Goal: Use online tool/utility

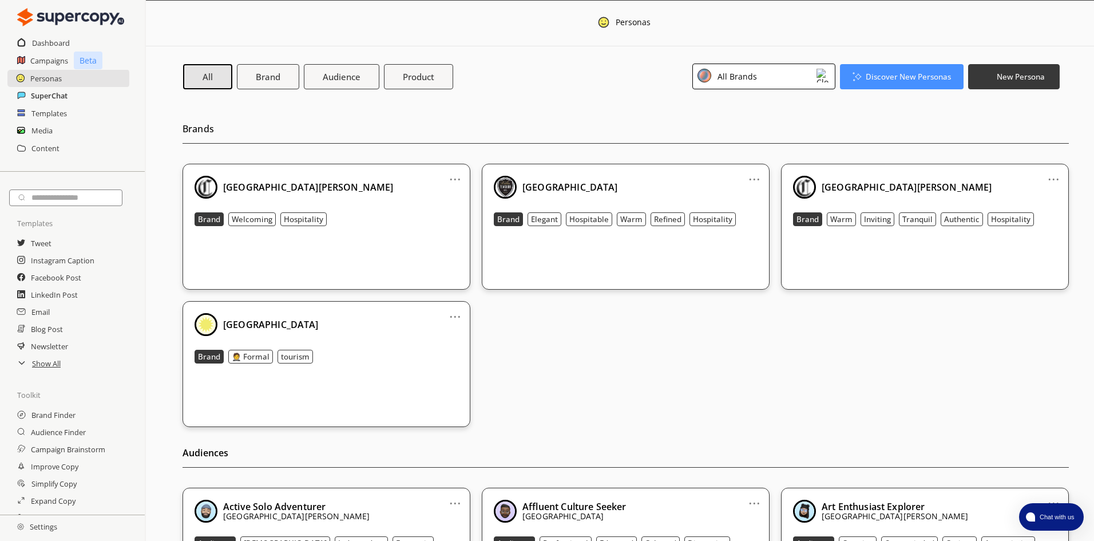
click at [42, 92] on h2 "SuperChat" at bounding box center [49, 95] width 37 height 17
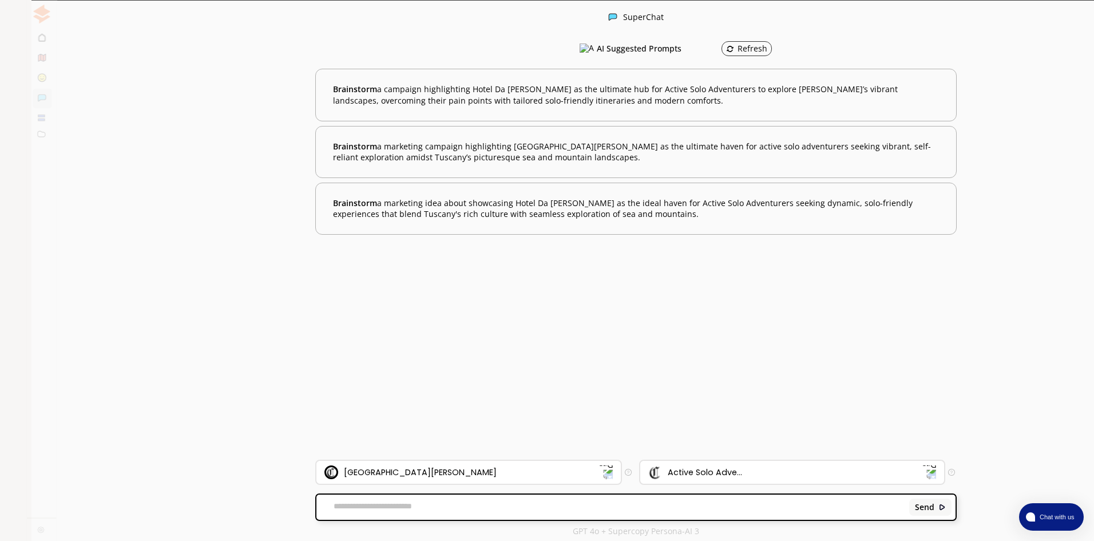
click at [15, 103] on div at bounding box center [15, 98] width 9 height 10
click at [408, 518] on div "Send" at bounding box center [635, 506] width 639 height 25
click at [405, 511] on textarea at bounding box center [610, 506] width 589 height 11
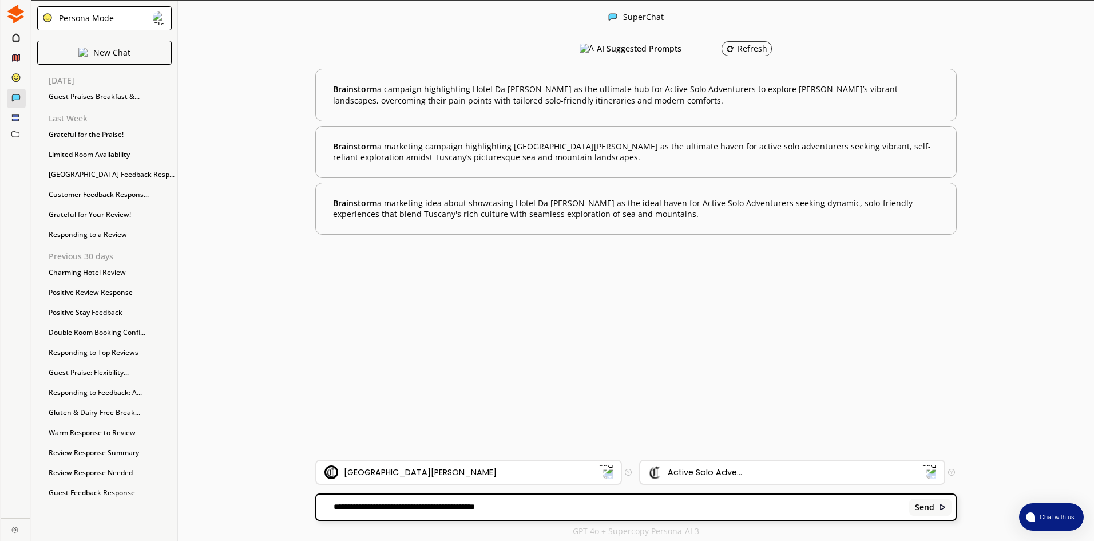
paste textarea "**********"
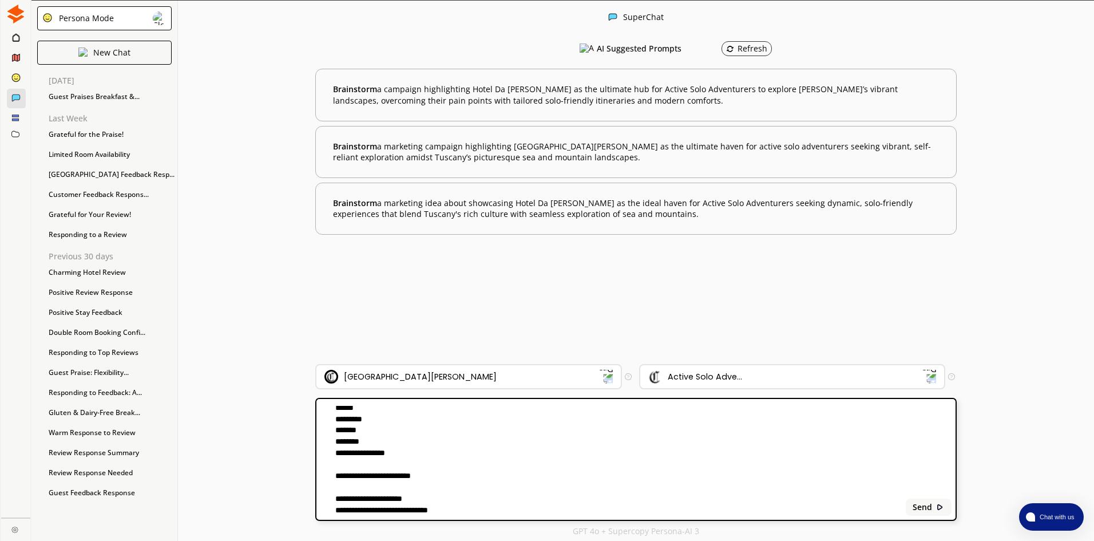
scroll to position [200, 0]
type textarea "**********"
click at [922, 502] on b "Send" at bounding box center [921, 506] width 19 height 9
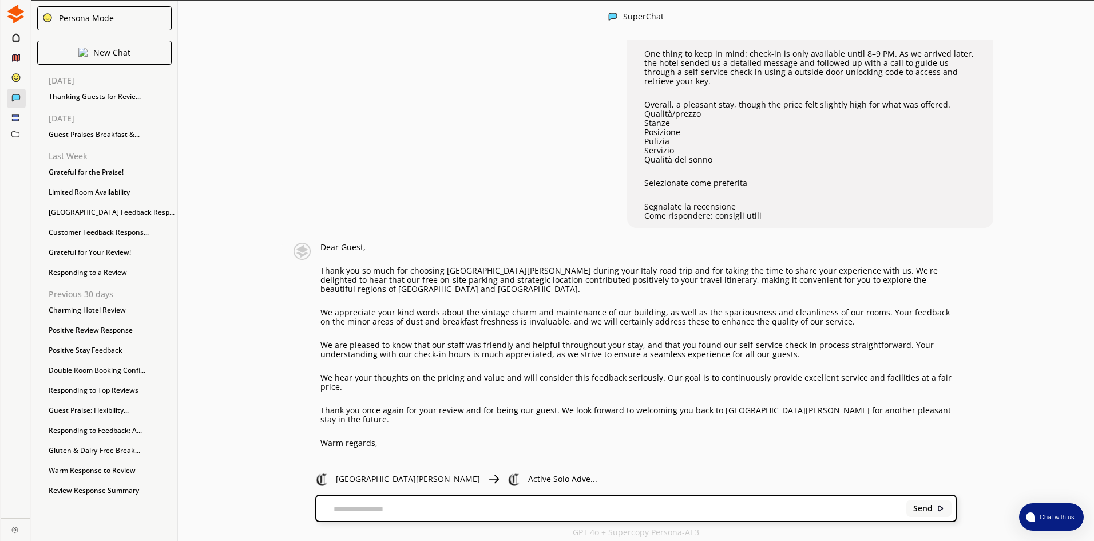
scroll to position [176, 0]
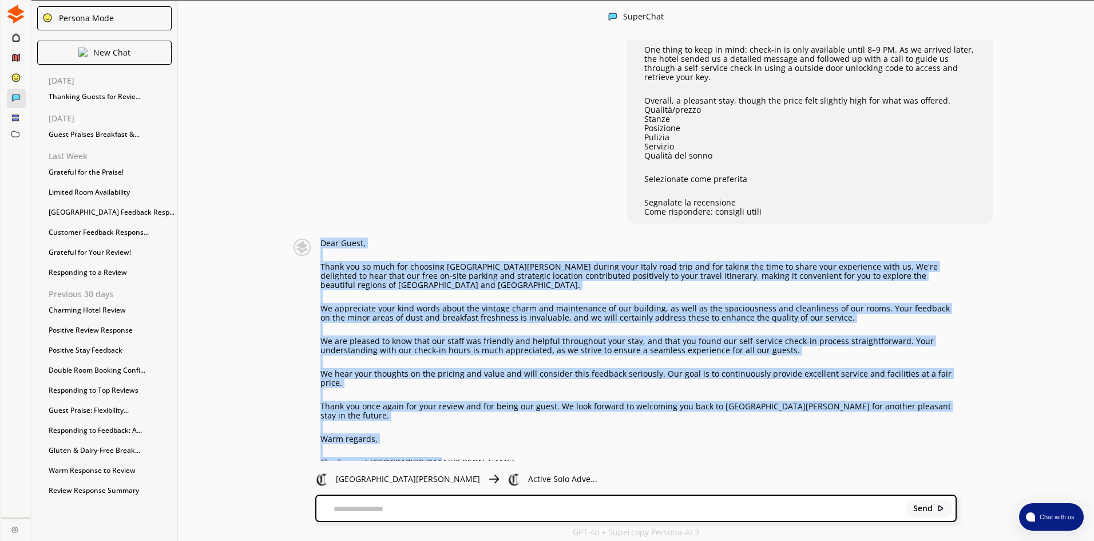
drag, startPoint x: 330, startPoint y: 234, endPoint x: 440, endPoint y: 441, distance: 234.7
click at [440, 441] on div "Dear Guest, Thank you so much for choosing [GEOGRAPHIC_DATA][PERSON_NAME] durin…" at bounding box center [618, 364] width 678 height 250
copy div "Dear Guest, Thank you so much for choosing [GEOGRAPHIC_DATA][PERSON_NAME] durin…"
